Goal: Information Seeking & Learning: Find specific fact

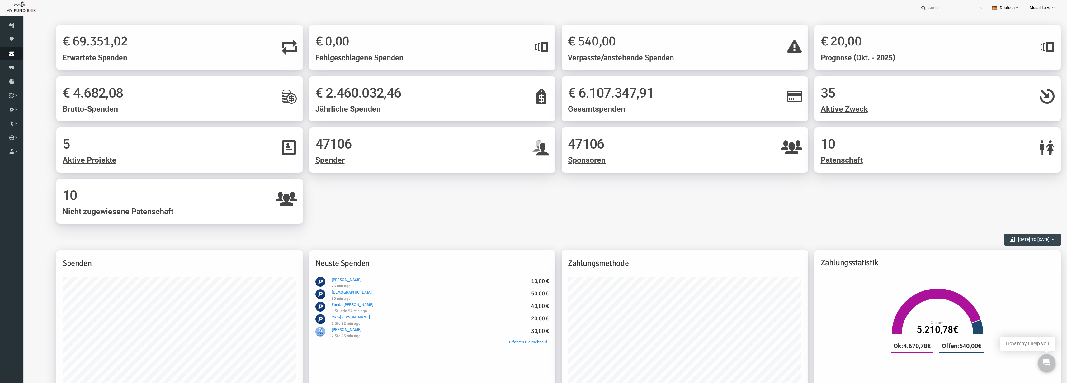
click at [21, 51] on icon at bounding box center [11, 53] width 23 height 5
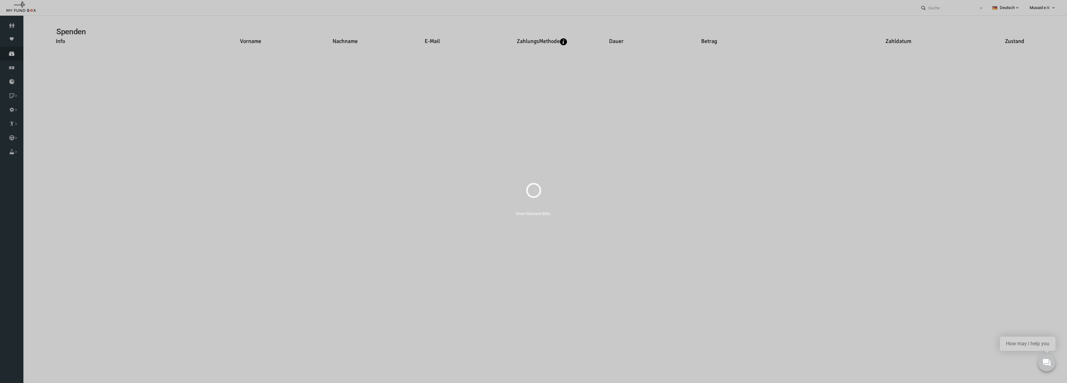
select select "100"
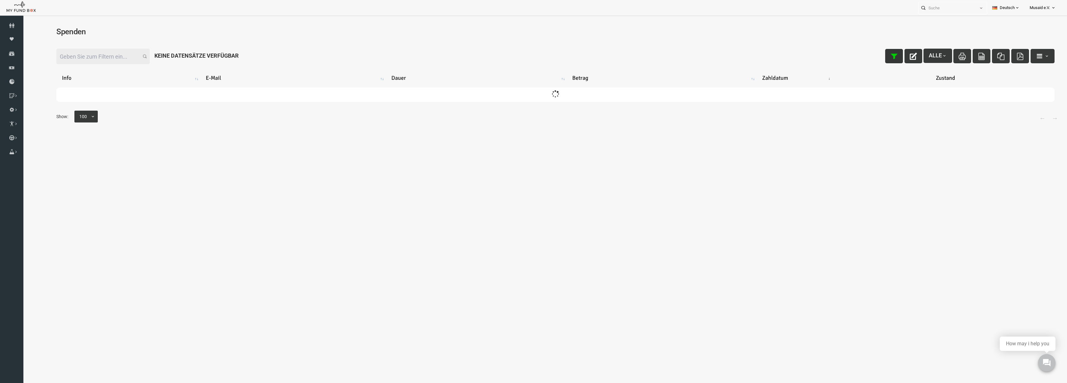
click at [869, 58] on icon "button" at bounding box center [872, 56] width 7 height 7
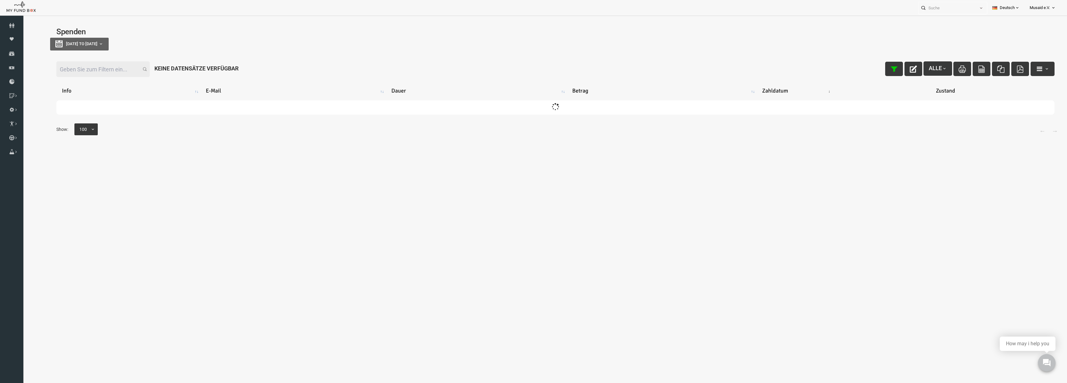
type input "02-09-2025"
type input "09-09-2025"
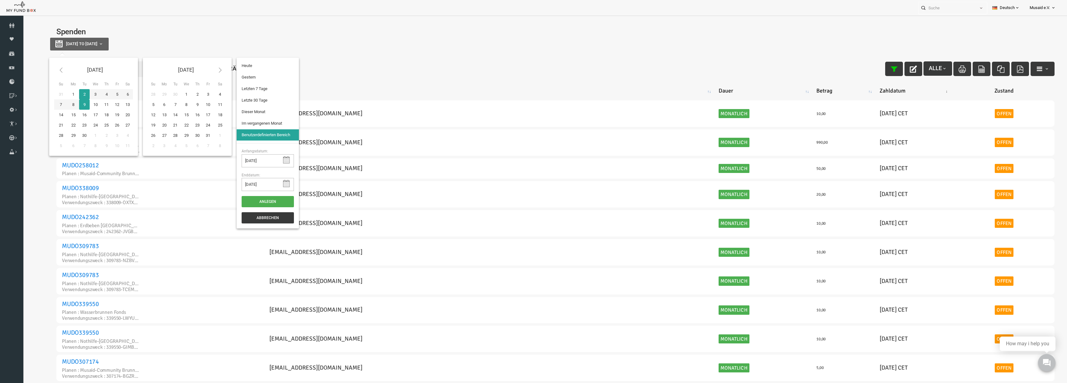
click at [77, 45] on span "02-09-2025 to 09-09-2025" at bounding box center [60, 43] width 31 height 5
type input "01-09-2025"
type input "04-08-2025"
type input "02-09-2025"
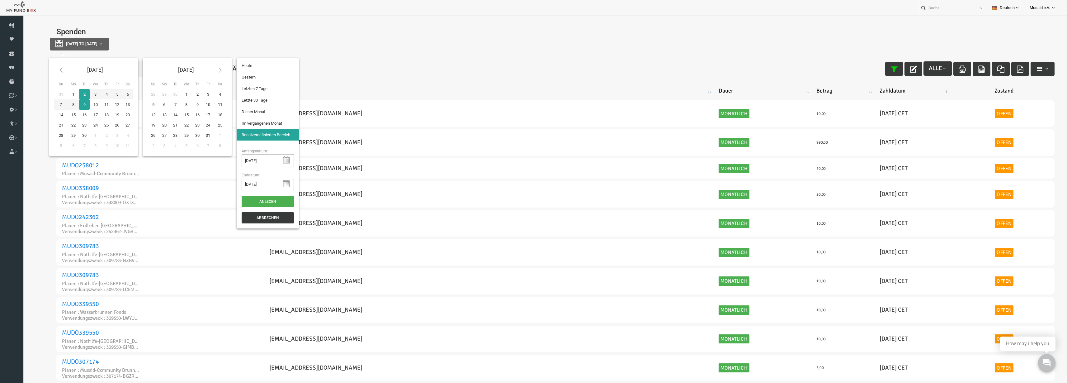
type input "02-09-2025"
type input "09-09-2025"
type input "04-08-2025"
type input "02-09-2025"
type input "27-08-2025"
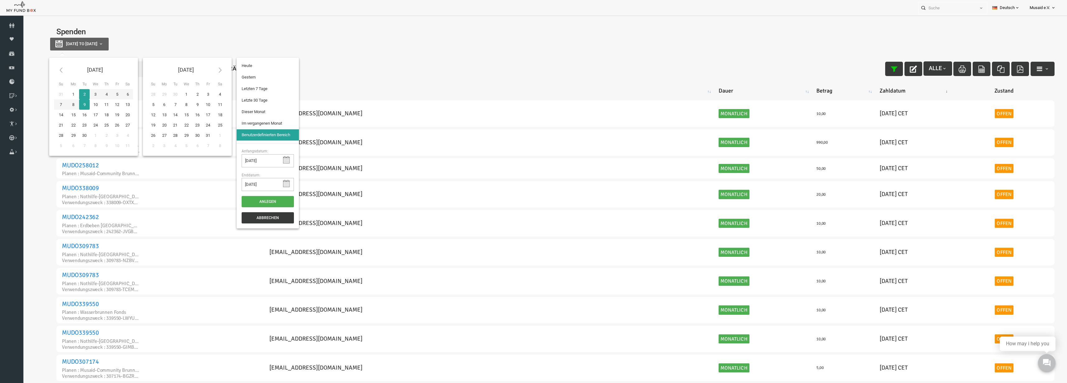
type input "02-09-2025"
type input "04-08-2025"
type input "02-09-2025"
click at [259, 105] on li "Letzte 30 Tage" at bounding box center [247, 100] width 62 height 11
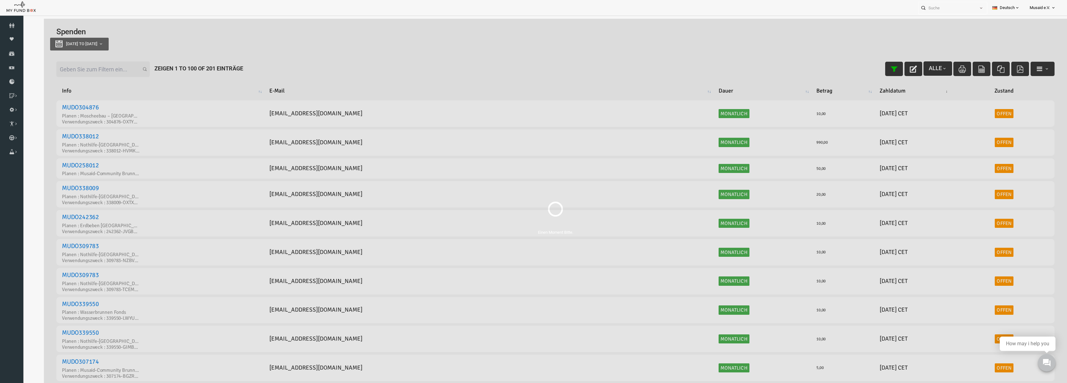
select select "100"
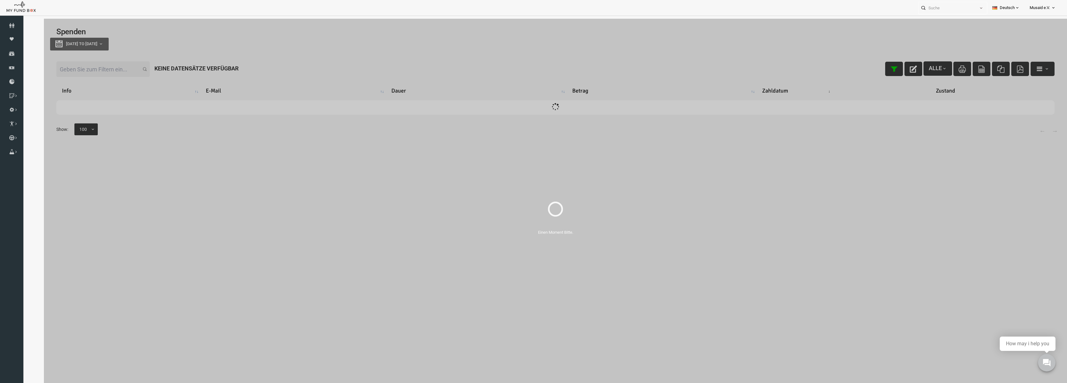
click at [99, 76] on input "Filter:" at bounding box center [81, 69] width 93 height 16
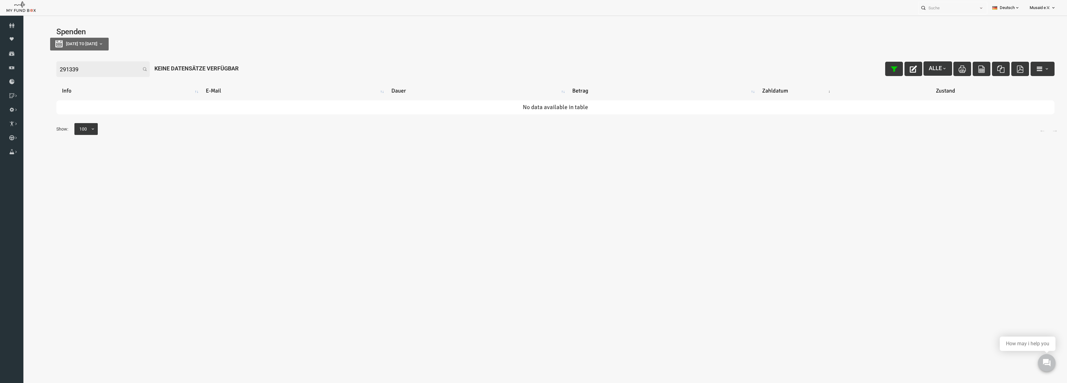
click at [82, 66] on input "291339" at bounding box center [81, 69] width 93 height 16
type input "291339"
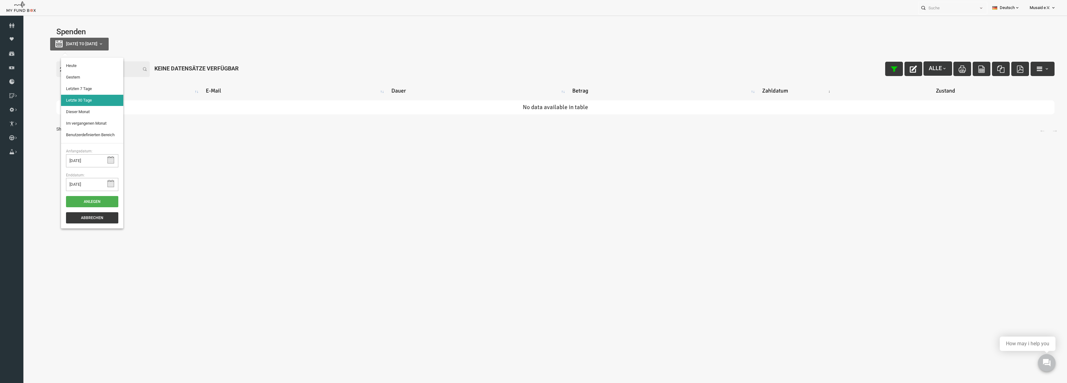
click at [88, 48] on button "04-08-2025 to 02-09-2025" at bounding box center [58, 44] width 59 height 13
type input "01-09-2025"
type input "27-08-2025"
type input "02-09-2025"
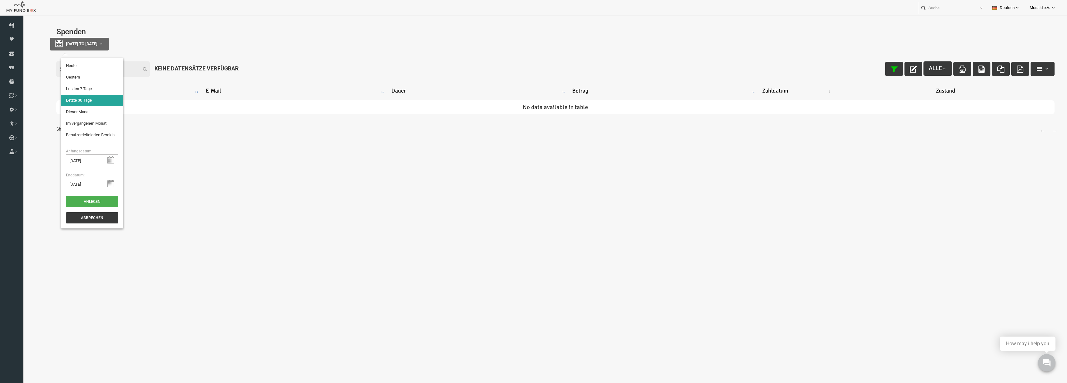
type input "04-08-2025"
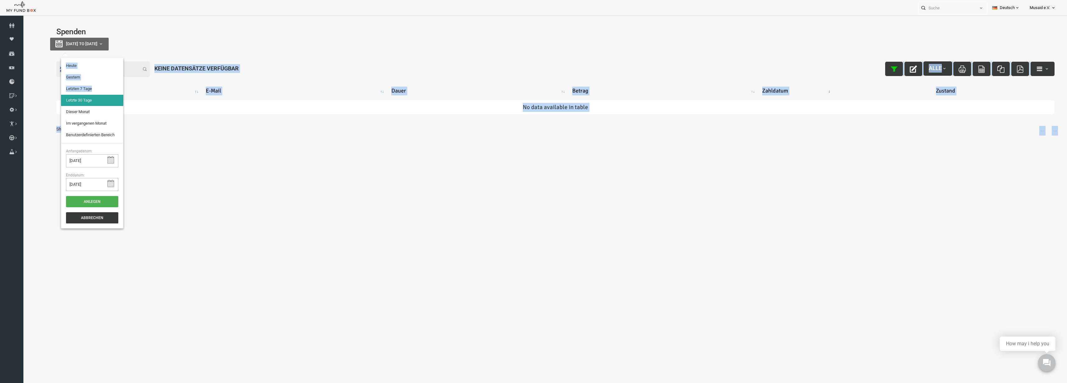
drag, startPoint x: 83, startPoint y: 90, endPoint x: 128, endPoint y: 72, distance: 48.0
click at [128, 72] on body "Spender nicht gefunden Patenschaft nicht gefunden Partner nicht gefunden !!!! B…" at bounding box center [534, 213] width 1023 height 383
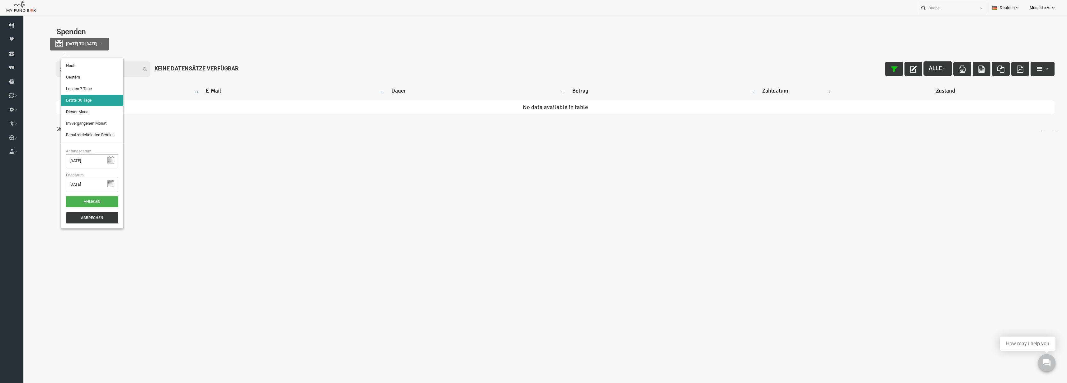
click at [118, 73] on input "291339" at bounding box center [81, 69] width 93 height 16
click at [106, 69] on input "291339" at bounding box center [81, 69] width 93 height 16
click at [143, 111] on td "No data available in table" at bounding box center [534, 107] width 998 height 14
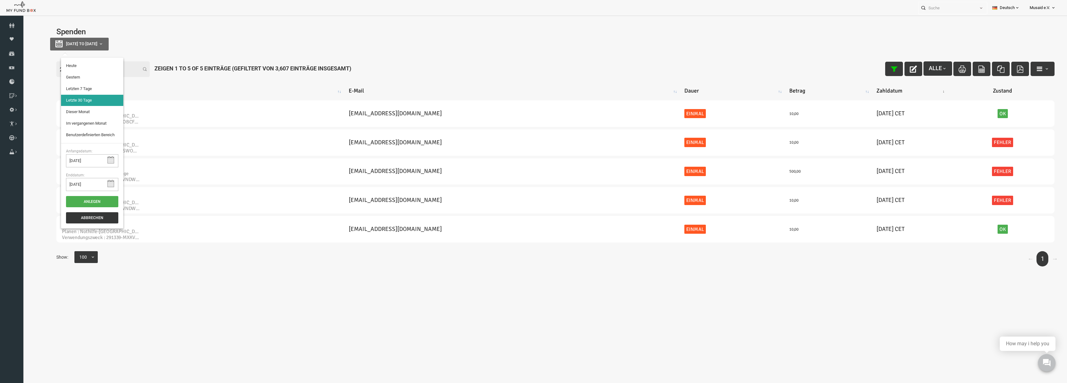
click at [73, 220] on button "Abbrechen" at bounding box center [71, 217] width 52 height 11
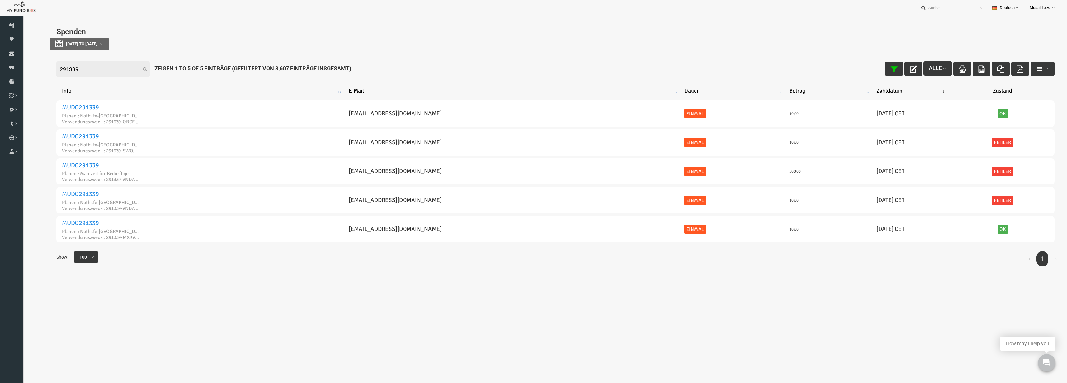
click at [87, 81] on div "Filter: 291339 Alle Zeigen 1 to 5 of 5 Einträge (Gefiltert von 3,607 Einträge i…" at bounding box center [534, 69] width 1010 height 28
click at [83, 71] on input "291339" at bounding box center [81, 69] width 93 height 16
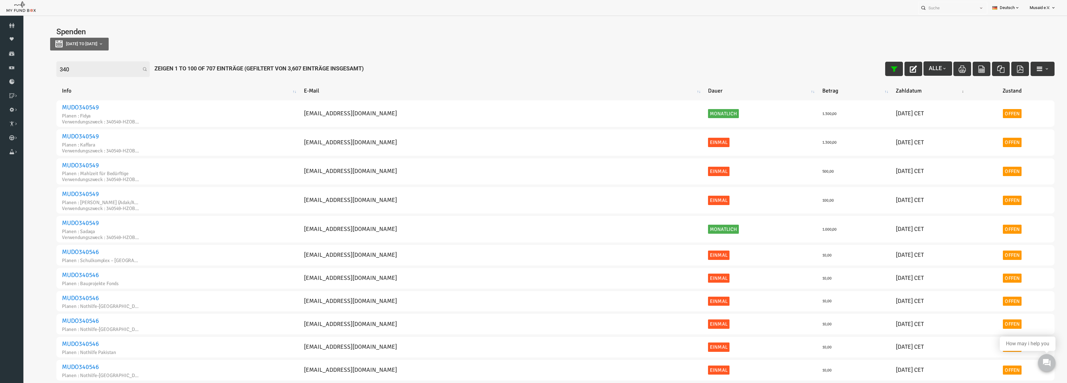
type input "340"
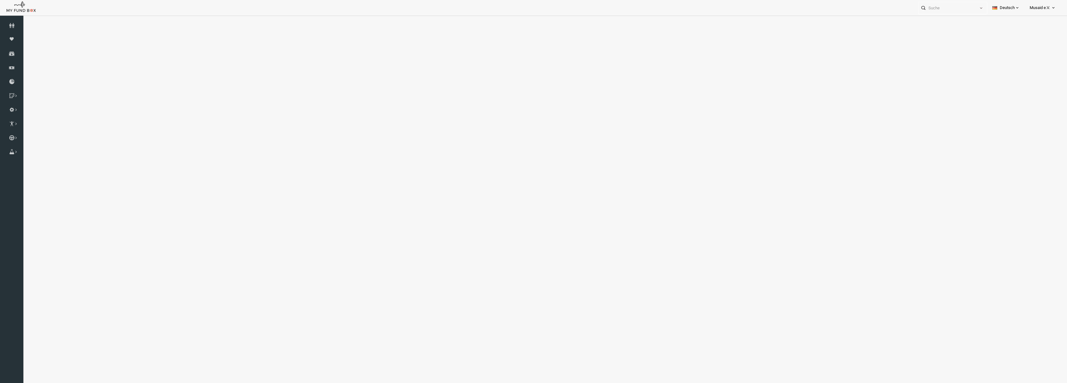
select select "100"
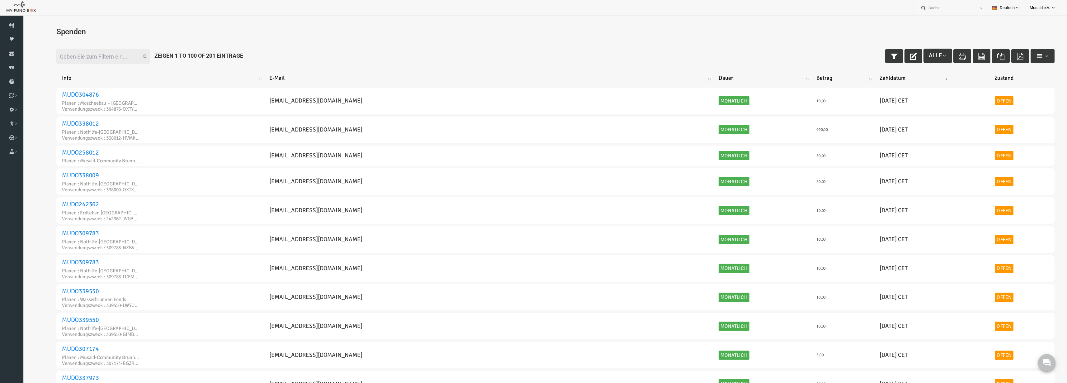
click at [59, 59] on input "Filter:" at bounding box center [81, 57] width 93 height 16
click at [869, 53] on icon "button" at bounding box center [872, 56] width 7 height 7
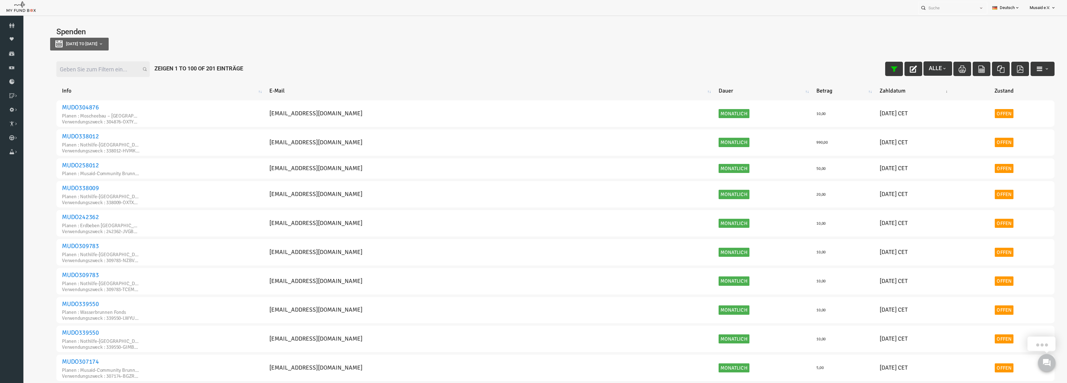
drag, startPoint x: 115, startPoint y: 36, endPoint x: 89, endPoint y: 43, distance: 26.7
click at [110, 38] on div "Spenden 02-09-2025 to 09-09-2025" at bounding box center [534, 41] width 1010 height 39
type input "02-09-2025"
type input "09-09-2025"
click at [77, 43] on span "02-09-2025 to 09-09-2025" at bounding box center [60, 43] width 31 height 5
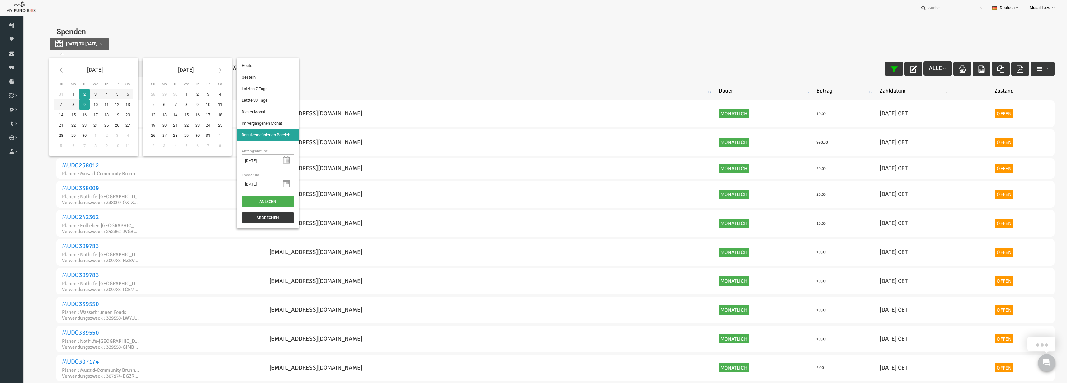
type input "04-08-2025"
type input "02-09-2025"
type input "27-08-2025"
type input "02-09-2025"
type input "04-08-2025"
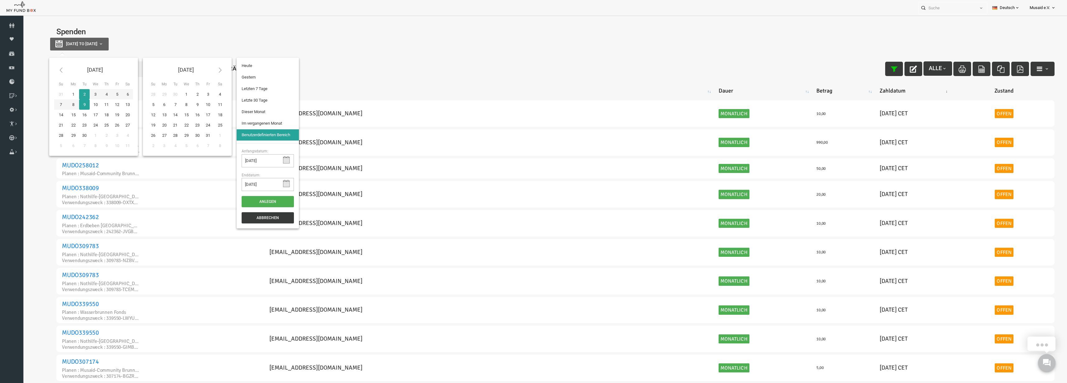
type input "02-09-2025"
click at [248, 100] on li "Letzte 30 Tage" at bounding box center [247, 100] width 62 height 11
select select "100"
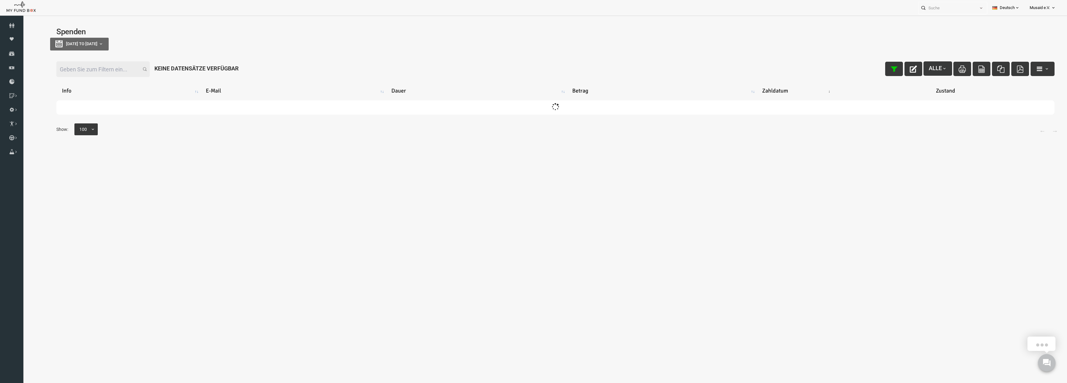
click at [82, 75] on input "Filter:" at bounding box center [81, 69] width 93 height 16
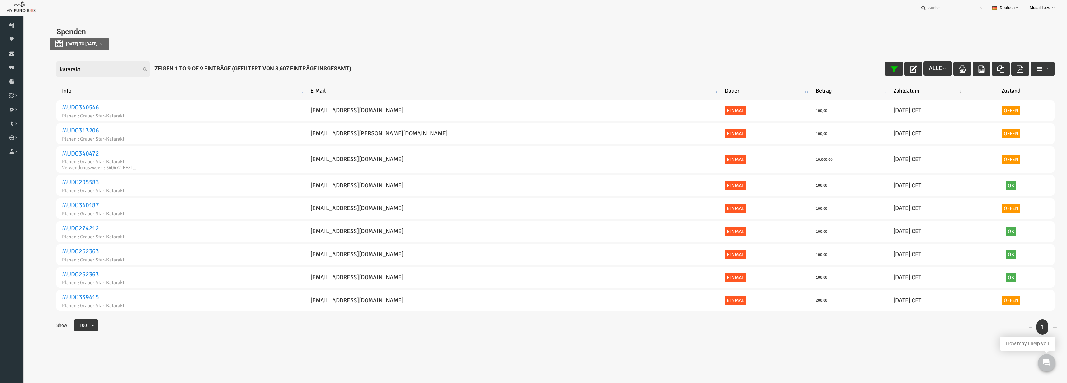
type input "katarakt"
click at [1022, 59] on div "Filter: katarakt Alle Zeigen 1 to 9 of 9 Einträge (Gefiltert von 3,607 Einträge…" at bounding box center [534, 69] width 1010 height 28
click at [1021, 79] on div "Filter: katarakt Alle Zeigen 1 to 9 of 9 Einträge (Gefiltert von 3,607 Einträge…" at bounding box center [534, 69] width 1010 height 28
click at [1024, 72] on button "button" at bounding box center [1021, 69] width 24 height 14
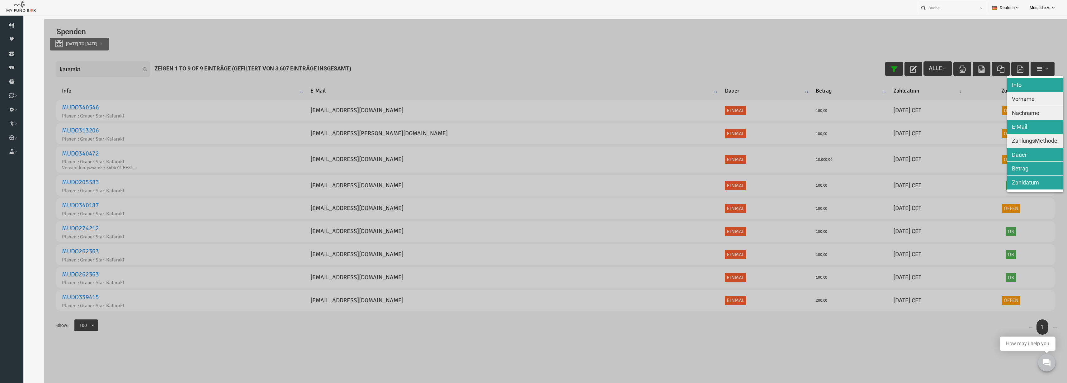
drag, startPoint x: 1000, startPoint y: 104, endPoint x: 999, endPoint y: 115, distance: 10.9
click at [1000, 108] on div "Info Vorname Nachname E-Mail ZahlungsMethode Dauer Betrag Zahldatum" at bounding box center [1014, 134] width 56 height 116
click at [999, 115] on span "Nachname" at bounding box center [1004, 113] width 27 height 7
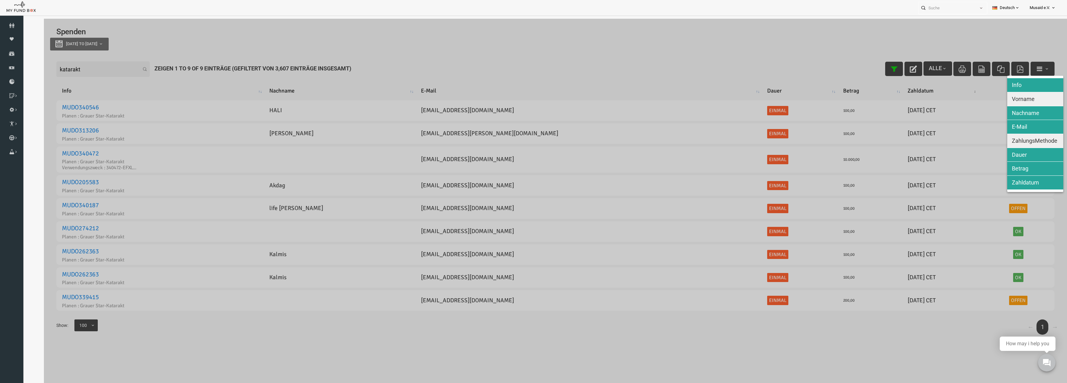
click at [1000, 102] on button "Vorname" at bounding box center [1014, 99] width 56 height 14
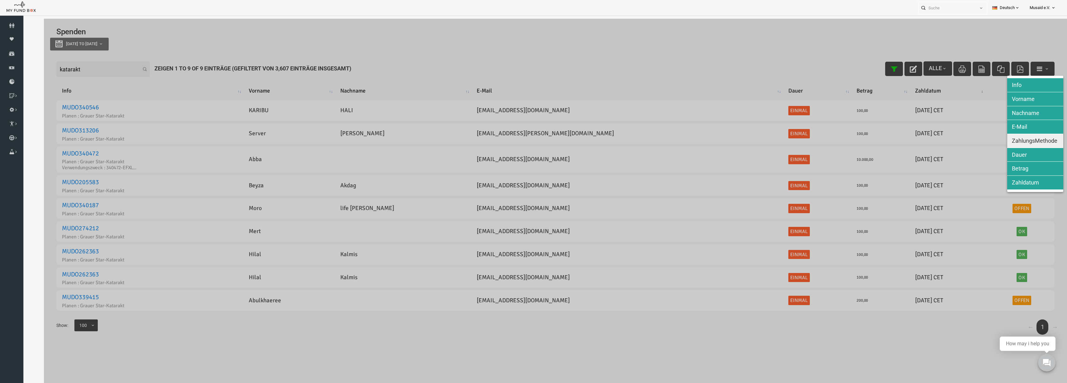
click at [1013, 145] on button "ZahlungsMethode" at bounding box center [1014, 141] width 56 height 14
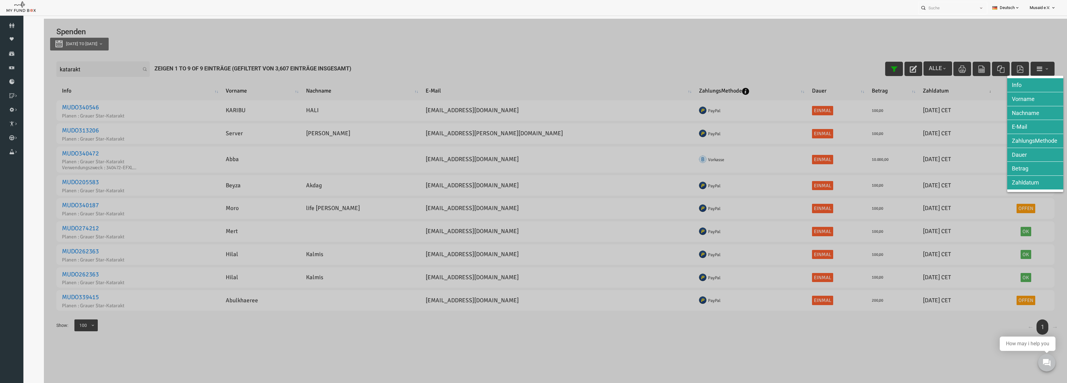
click at [865, 120] on div at bounding box center [534, 210] width 1023 height 383
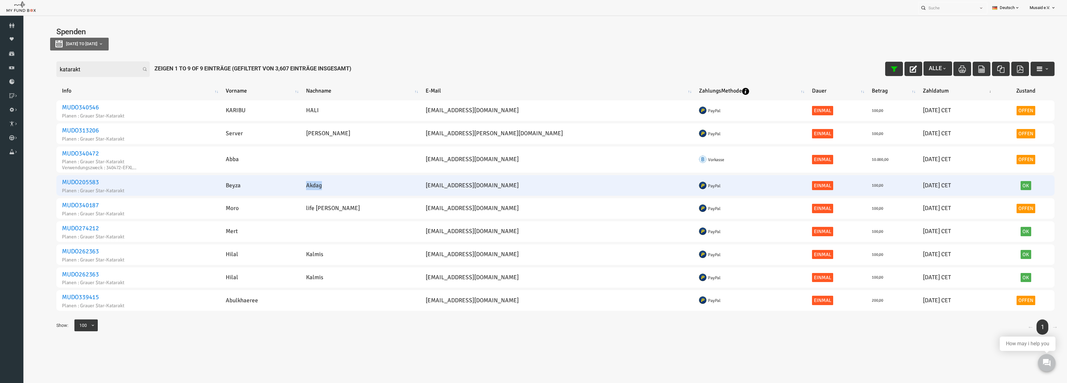
drag, startPoint x: 356, startPoint y: 190, endPoint x: 331, endPoint y: 191, distance: 24.9
click at [331, 191] on td "Akdag" at bounding box center [339, 185] width 120 height 21
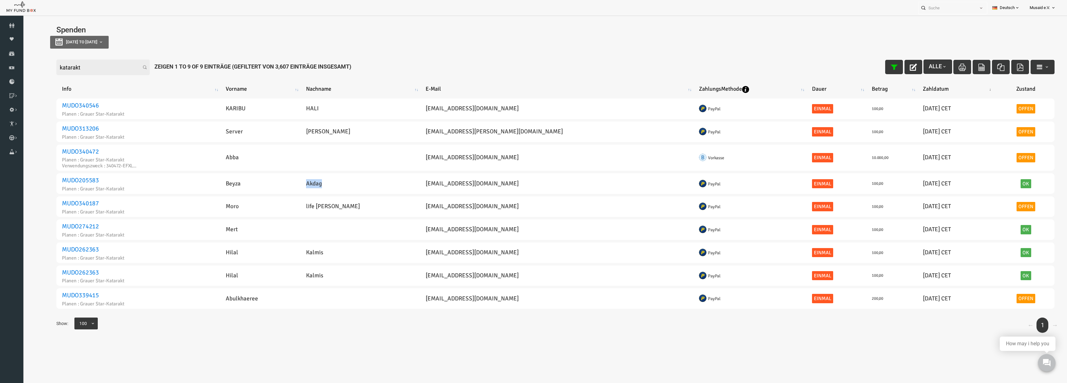
scroll to position [3, 0]
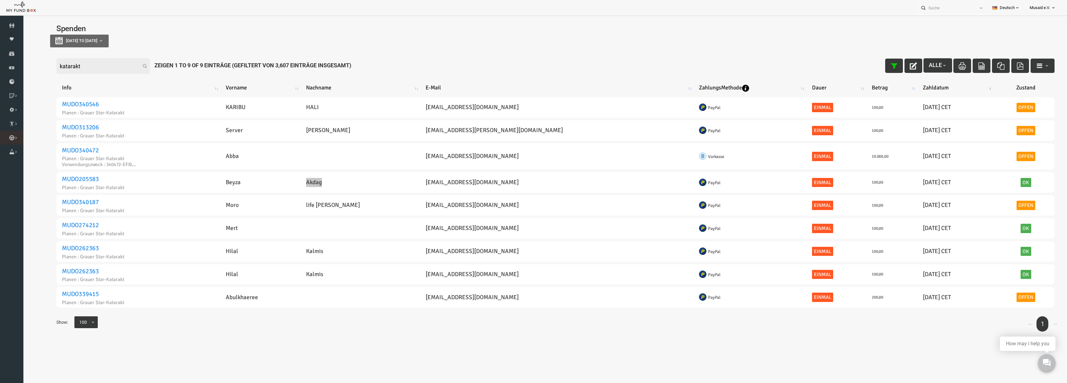
click at [0, 0] on icon at bounding box center [0, 0] width 0 height 0
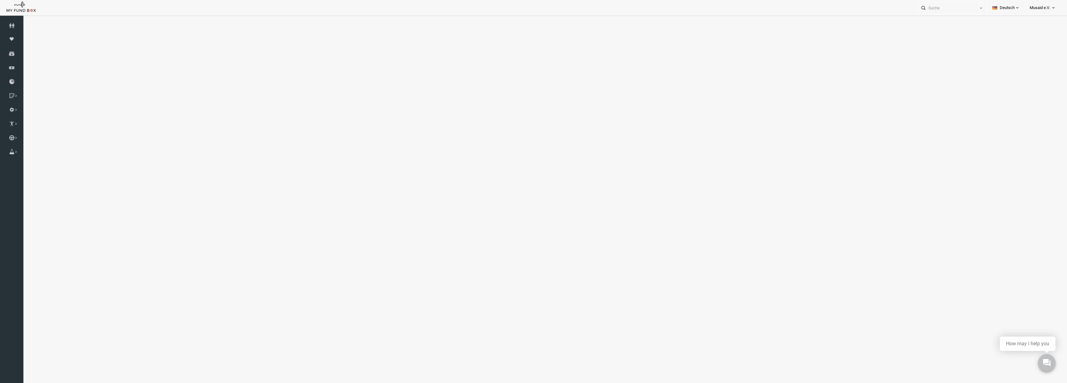
select select "100"
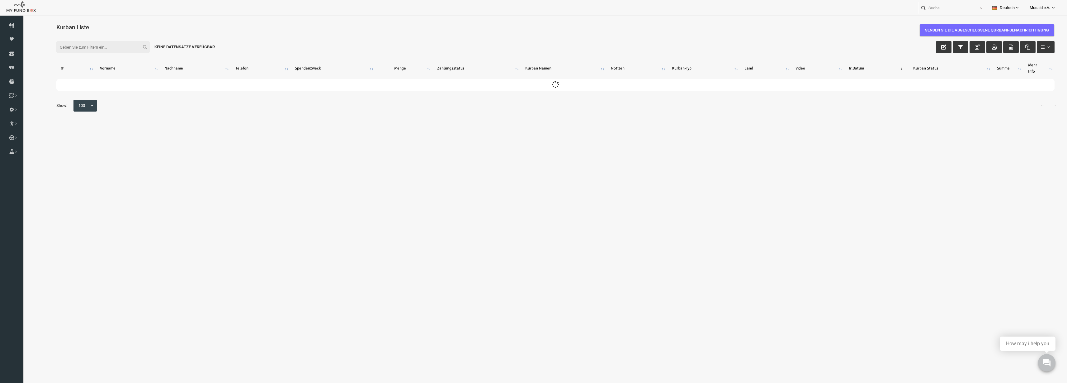
scroll to position [0, 0]
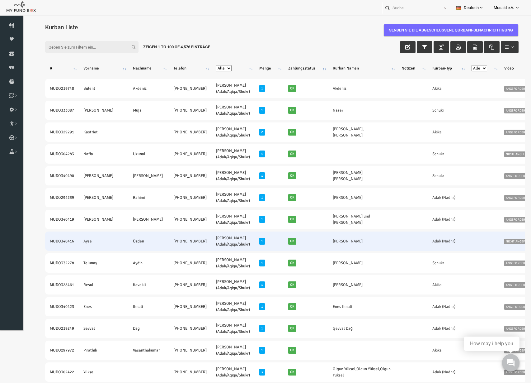
drag, startPoint x: 34, startPoint y: 241, endPoint x: 165, endPoint y: 246, distance: 130.5
copy tr "MUDO340416 Ayse Özden +49 17682278087"
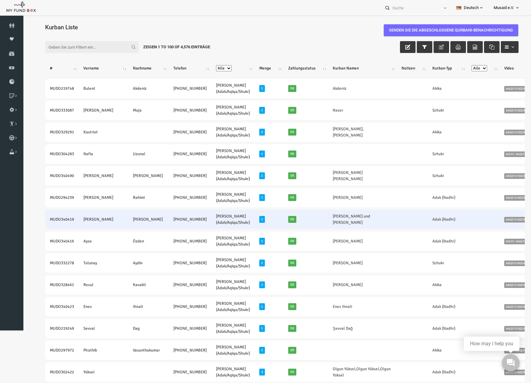
drag, startPoint x: 35, startPoint y: 221, endPoint x: 162, endPoint y: 227, distance: 127.4
click at [162, 227] on tr "MUDO340419 Ali Kaya +49 170 8825255 Nafilah Kurban (Adak/Aqiqa/Shukr) 1 Ok Ali …" at bounding box center [350, 218] width 630 height 19
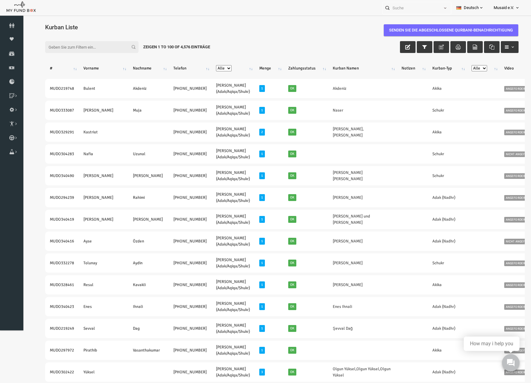
copy tr "MUDO340419 Ali Kaya +49 170 8825255"
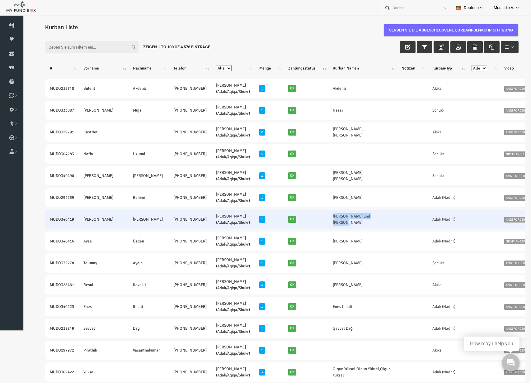
drag, startPoint x: 288, startPoint y: 224, endPoint x: 340, endPoint y: 222, distance: 52.0
click at [340, 222] on td "Ali Kaya und Nurgül Kaya" at bounding box center [352, 218] width 69 height 19
copy link "Ali Kaya und Nurgül Kaya"
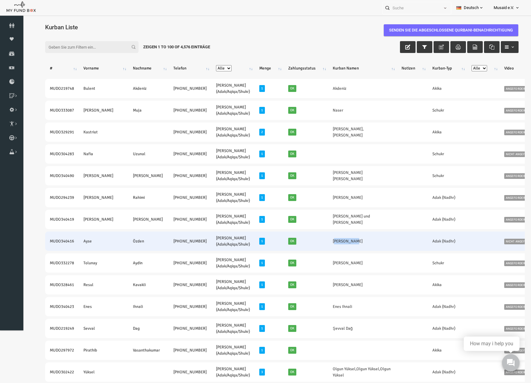
drag, startPoint x: 291, startPoint y: 241, endPoint x: 313, endPoint y: 242, distance: 21.5
click at [318, 242] on td "Ayse Özden" at bounding box center [352, 240] width 69 height 19
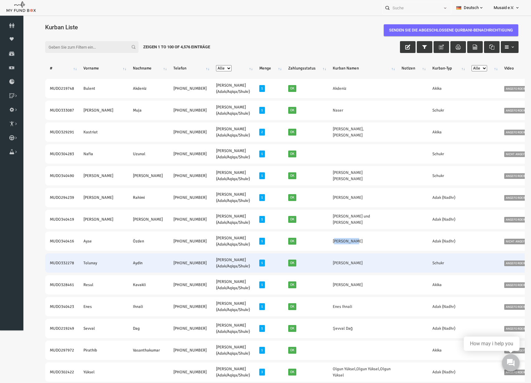
copy link "Ayse Özden"
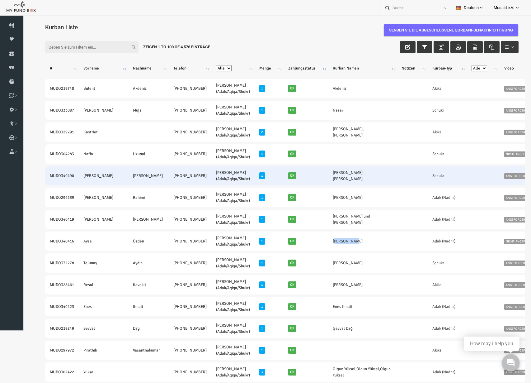
drag, startPoint x: 39, startPoint y: 176, endPoint x: 162, endPoint y: 184, distance: 124.1
click at [162, 184] on tr "MUDO340490 Muhammed Emre Bagdas +49 176 30507249 Nafilah Kurban (Adak/Aqiqa/Shu…" at bounding box center [350, 175] width 630 height 19
copy tr "MUDO340490 Muhammed Emre Bagdas +49 176 30507249"
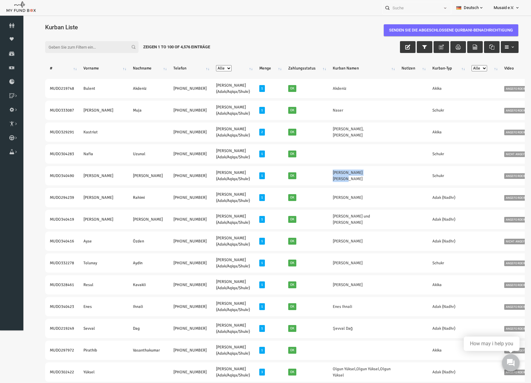
drag, startPoint x: 305, startPoint y: 180, endPoint x: 350, endPoint y: 186, distance: 44.5
copy tr "Muhammed Emre Bagdas"
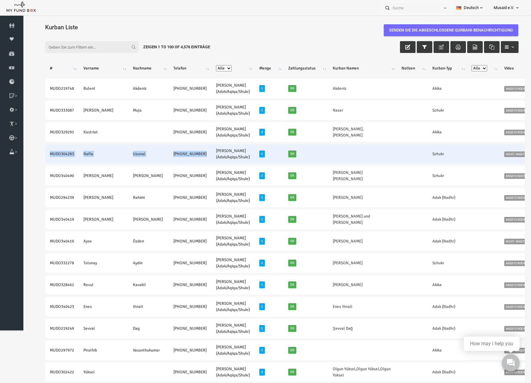
drag, startPoint x: 37, startPoint y: 153, endPoint x: 164, endPoint y: 157, distance: 127.1
click at [164, 157] on tr "MUDO304283 Nafia Uzunal +49 1777863387 Nafilah Kurban (Adak/Aqiqa/Shukr) 1 Ok S…" at bounding box center [350, 153] width 630 height 19
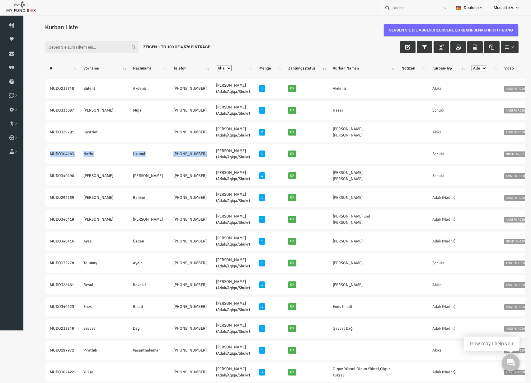
copy tr "MUDO304283 Nafia Uzunal +49 1777863387"
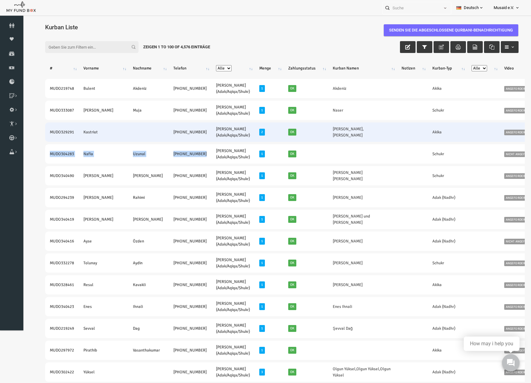
drag, startPoint x: 36, startPoint y: 132, endPoint x: 165, endPoint y: 139, distance: 129.0
click at [165, 139] on tr "MUDO329291 Kastriot +49 15771487294 Nafilah Kurban (Adak/Aqiqa/Shukr) 2 Ok Ilir…" at bounding box center [350, 131] width 630 height 19
copy tr "MUDO329291 Kastriot +49 15771487294"
drag, startPoint x: 301, startPoint y: 134, endPoint x: 308, endPoint y: 135, distance: 6.9
click at [318, 135] on td "Ilir Ademi,Ilir Ademi" at bounding box center [352, 131] width 69 height 19
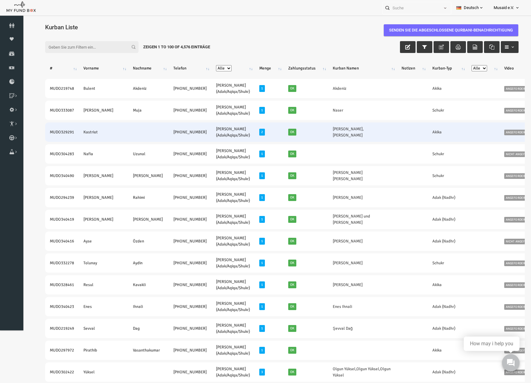
click at [320, 135] on td "Ilir Ademi,Ilir Ademi" at bounding box center [352, 131] width 69 height 19
drag, startPoint x: 312, startPoint y: 135, endPoint x: 335, endPoint y: 137, distance: 22.8
click at [335, 137] on td "Ilir Ademi,Ilir Ademi" at bounding box center [352, 131] width 69 height 19
copy link "Ilir Ademi"
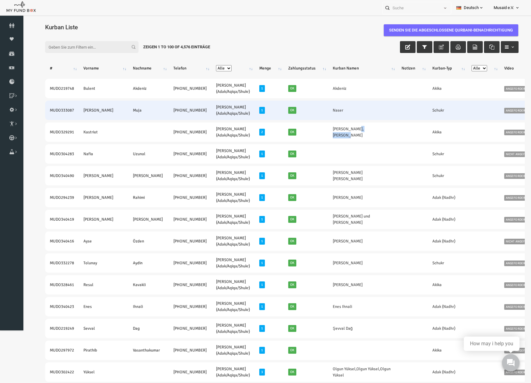
drag, startPoint x: 38, startPoint y: 111, endPoint x: 171, endPoint y: 119, distance: 132.9
click at [171, 119] on tr "MUDO333087 Valentina Muja +49 15789599858 Nafilah Kurban (Adak/Aqiqa/Shukr) 1 O…" at bounding box center [350, 110] width 630 height 19
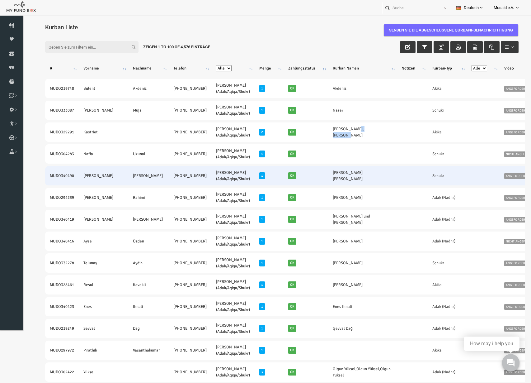
copy tr "MUDO333087 Valentina Muja +49 15789599858"
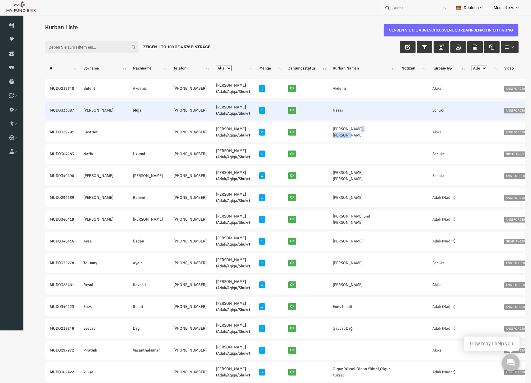
drag, startPoint x: 291, startPoint y: 113, endPoint x: 302, endPoint y: 114, distance: 11.0
click at [318, 114] on td "Naser" at bounding box center [352, 110] width 69 height 19
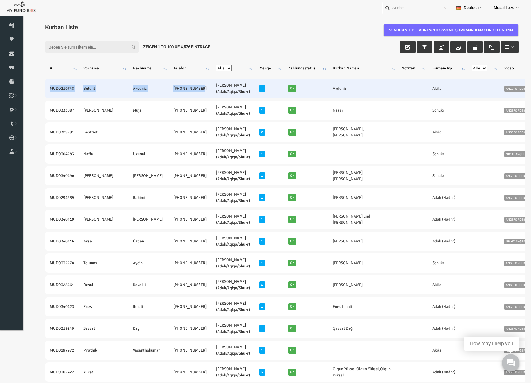
drag, startPoint x: 39, startPoint y: 89, endPoint x: 162, endPoint y: 92, distance: 123.3
click at [162, 92] on tr "MUDO219748 Bulent Akdeniz +33 695741380 Nafilah Kurban (Adak/Aqiqa/Shukr) 1 Ok …" at bounding box center [350, 88] width 630 height 19
drag, startPoint x: 292, startPoint y: 87, endPoint x: 308, endPoint y: 92, distance: 16.6
click at [318, 92] on td "Akdeniz" at bounding box center [352, 88] width 69 height 19
